Goal: Transaction & Acquisition: Purchase product/service

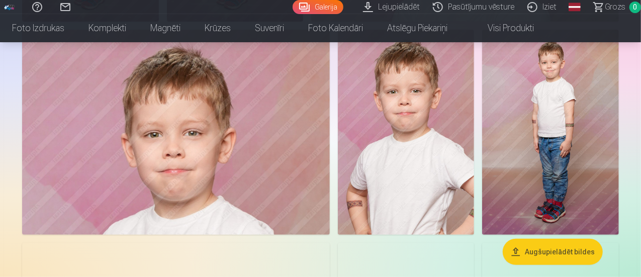
scroll to position [3983, 0]
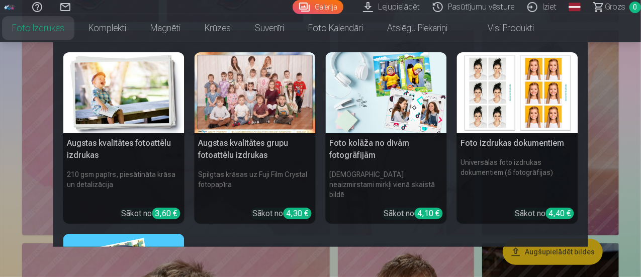
click at [76, 25] on link "Foto izdrukas" at bounding box center [38, 28] width 76 height 28
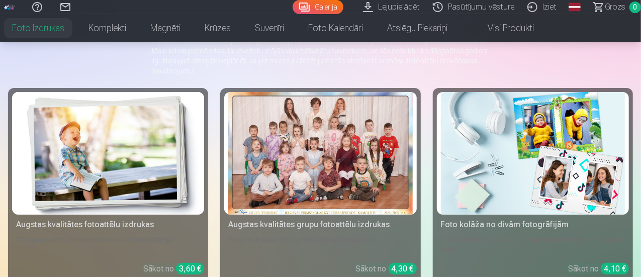
scroll to position [111, 0]
